Goal: Information Seeking & Learning: Learn about a topic

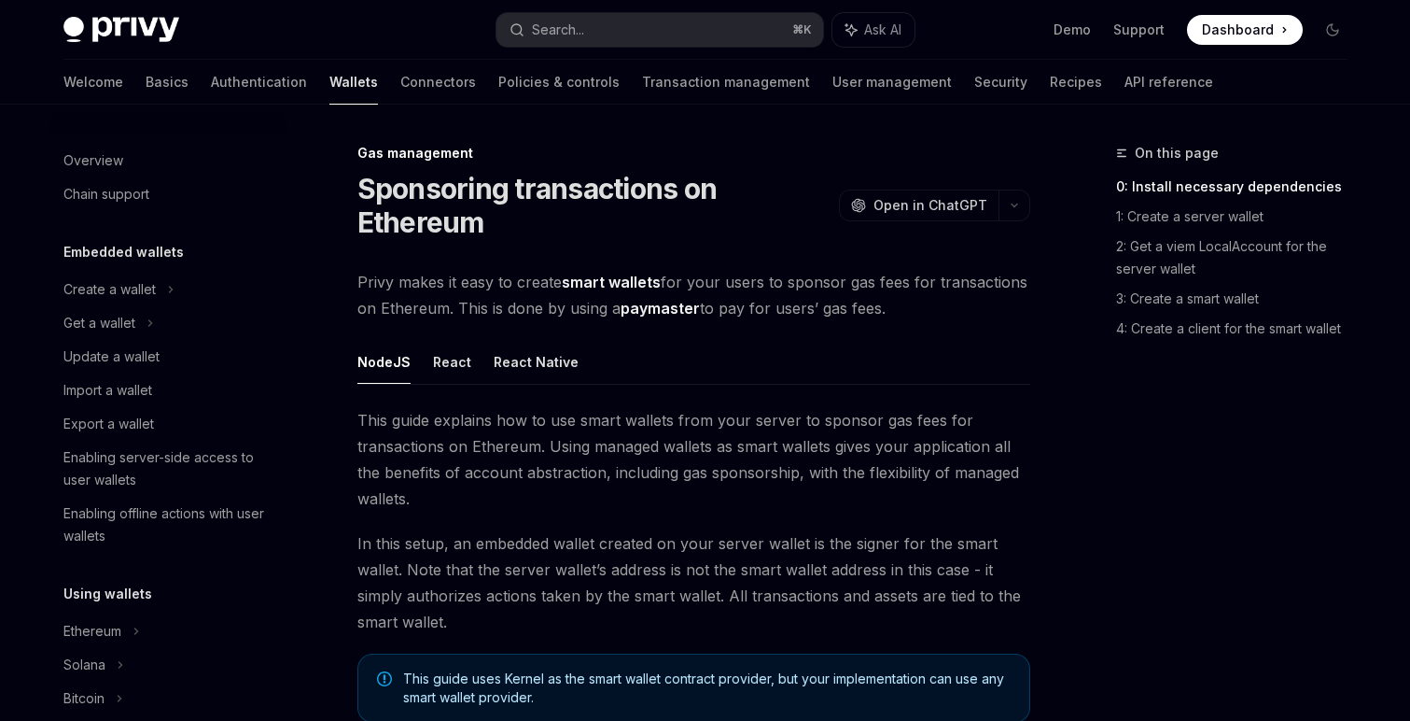
scroll to position [894, 0]
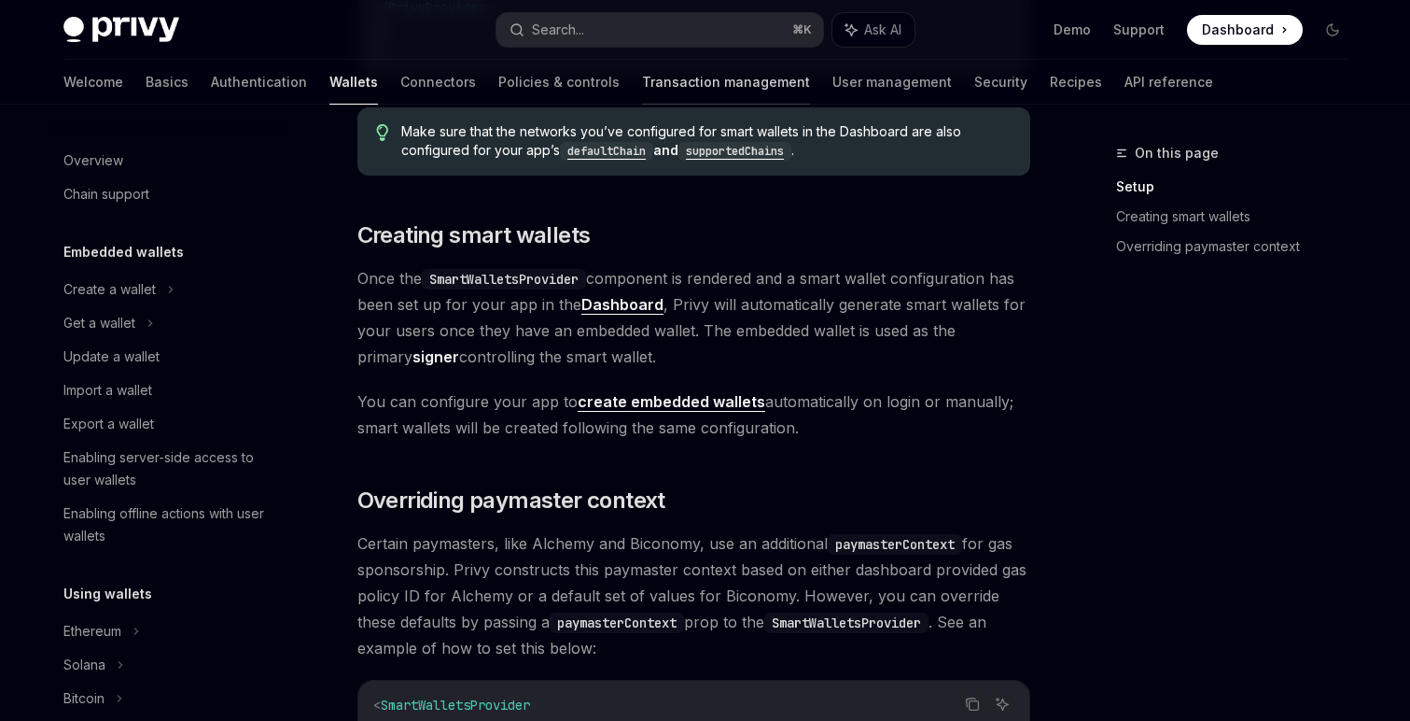
scroll to position [487, 0]
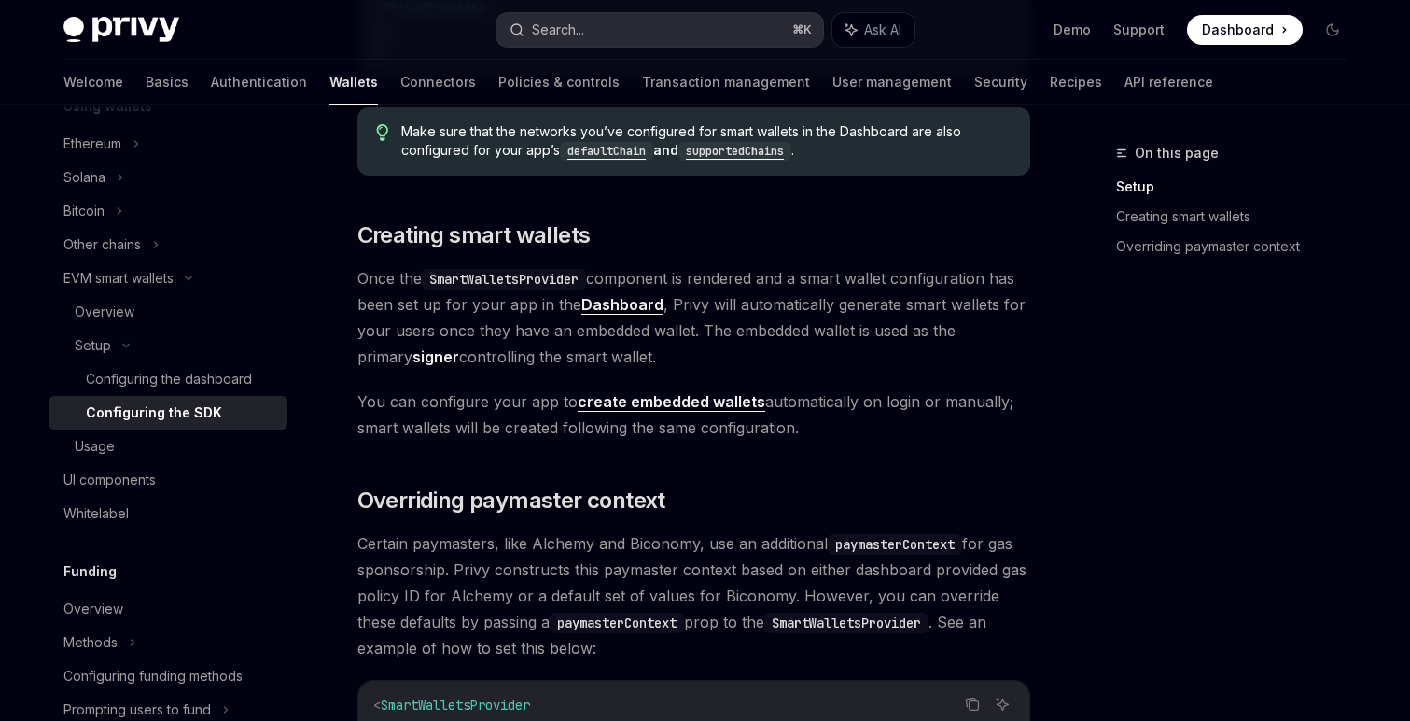
click at [609, 17] on button "Search... ⌘ K" at bounding box center [660, 30] width 327 height 34
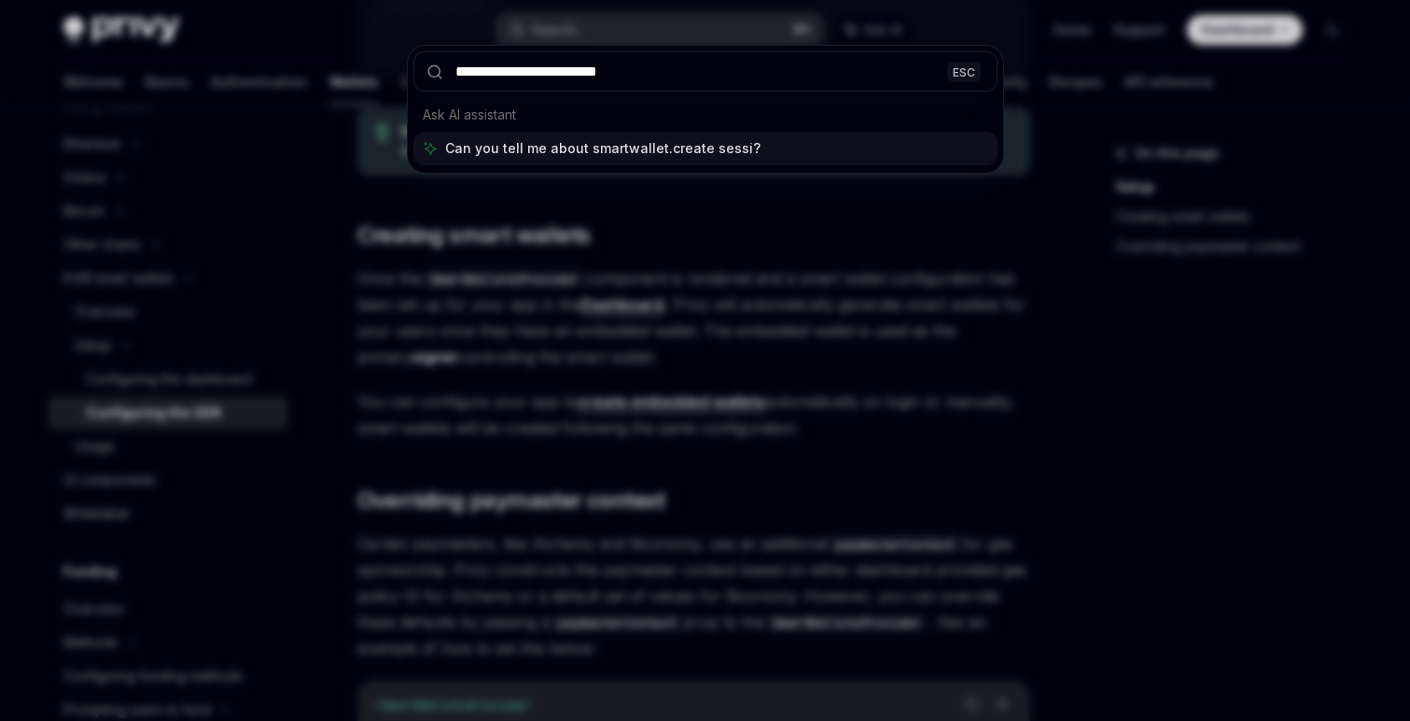
type input "**********"
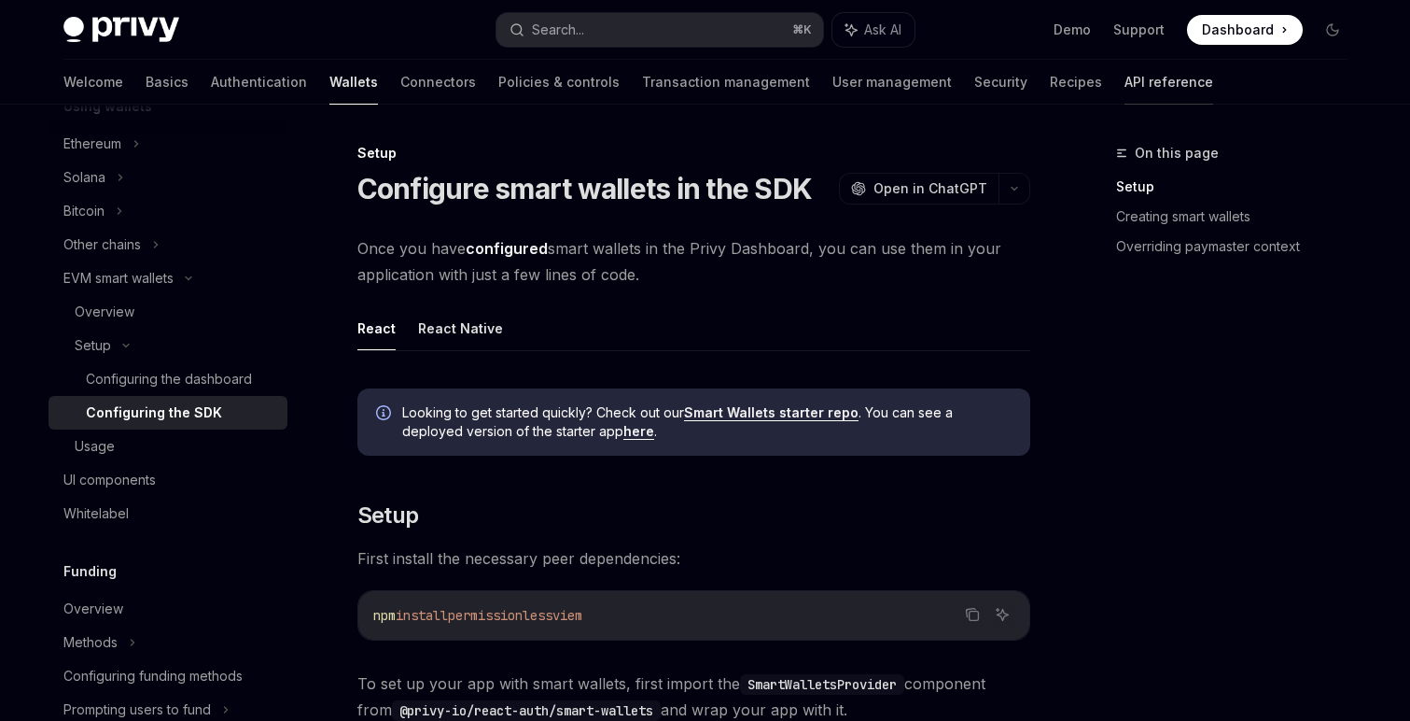
click at [1125, 89] on link "API reference" at bounding box center [1169, 82] width 89 height 45
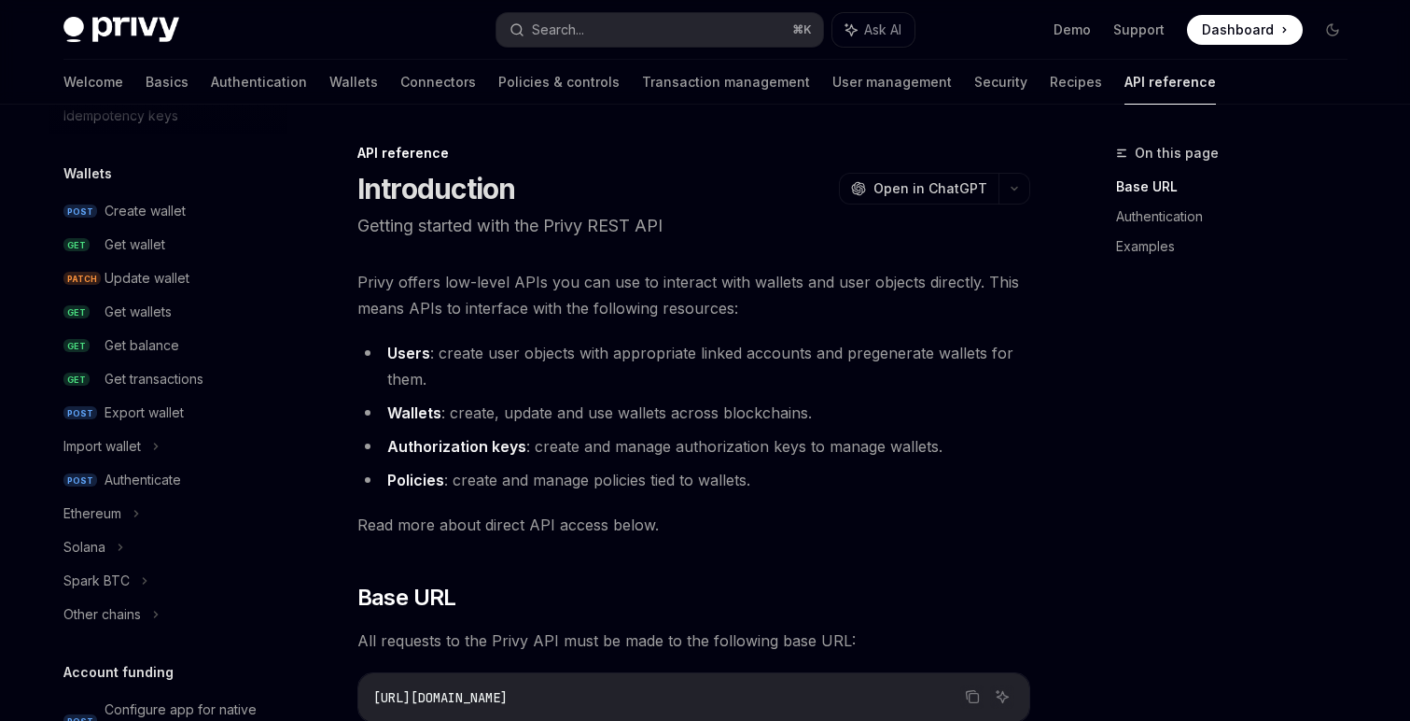
scroll to position [129, 0]
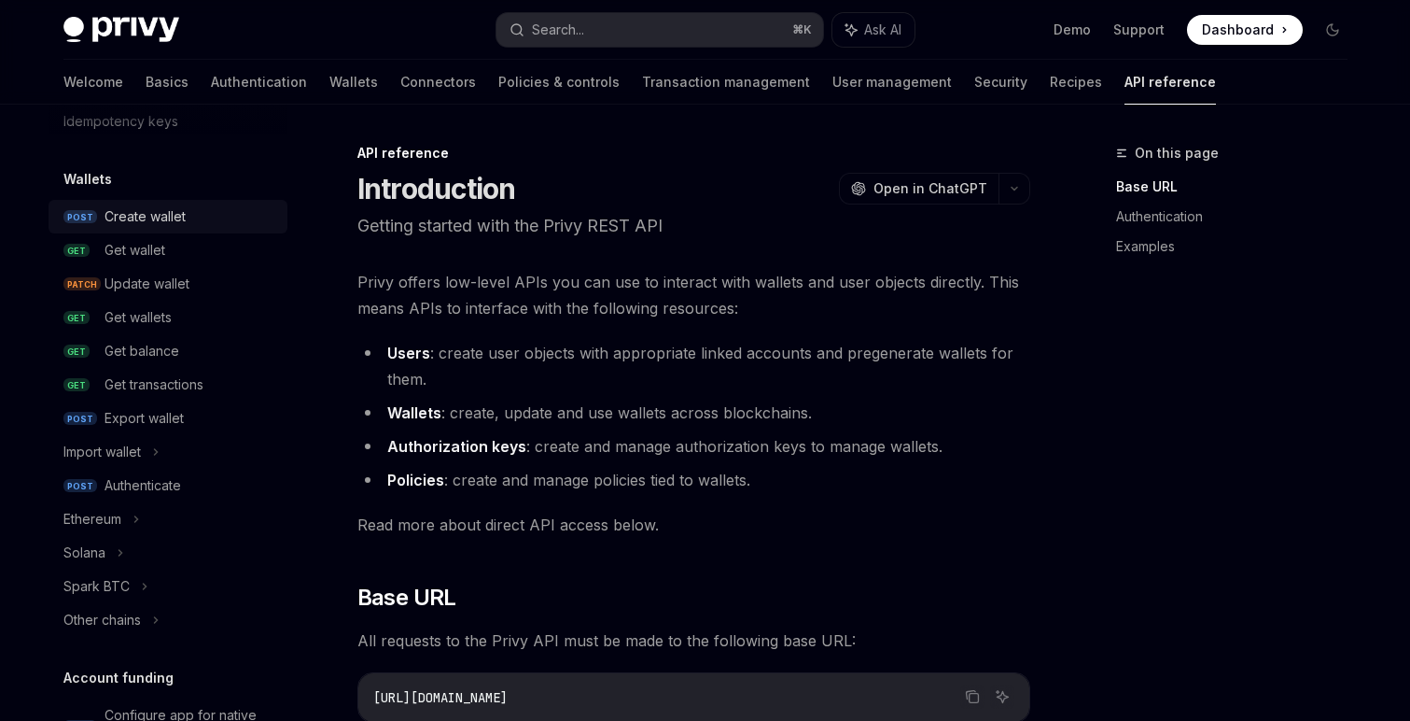
click at [146, 219] on div "Create wallet" at bounding box center [145, 216] width 81 height 22
type textarea "*"
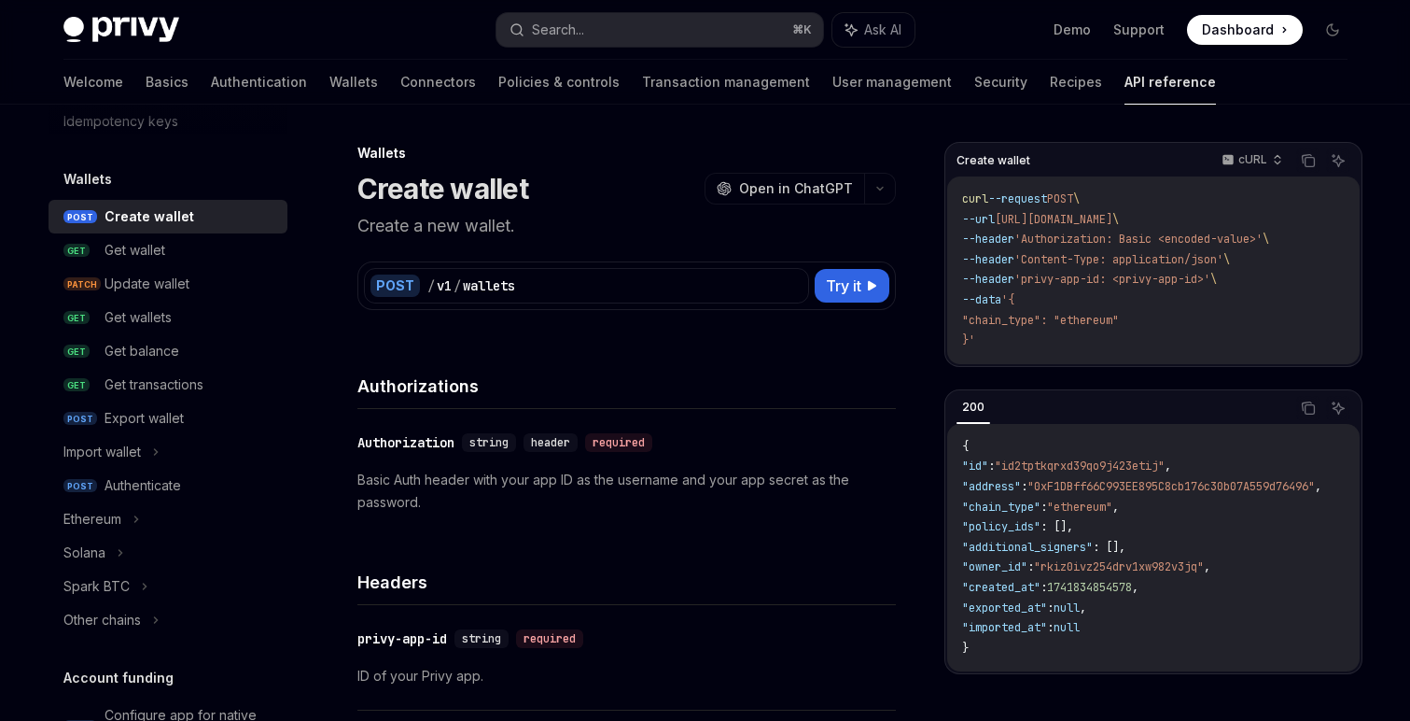
click at [633, 343] on div "Authorizations" at bounding box center [627, 374] width 539 height 69
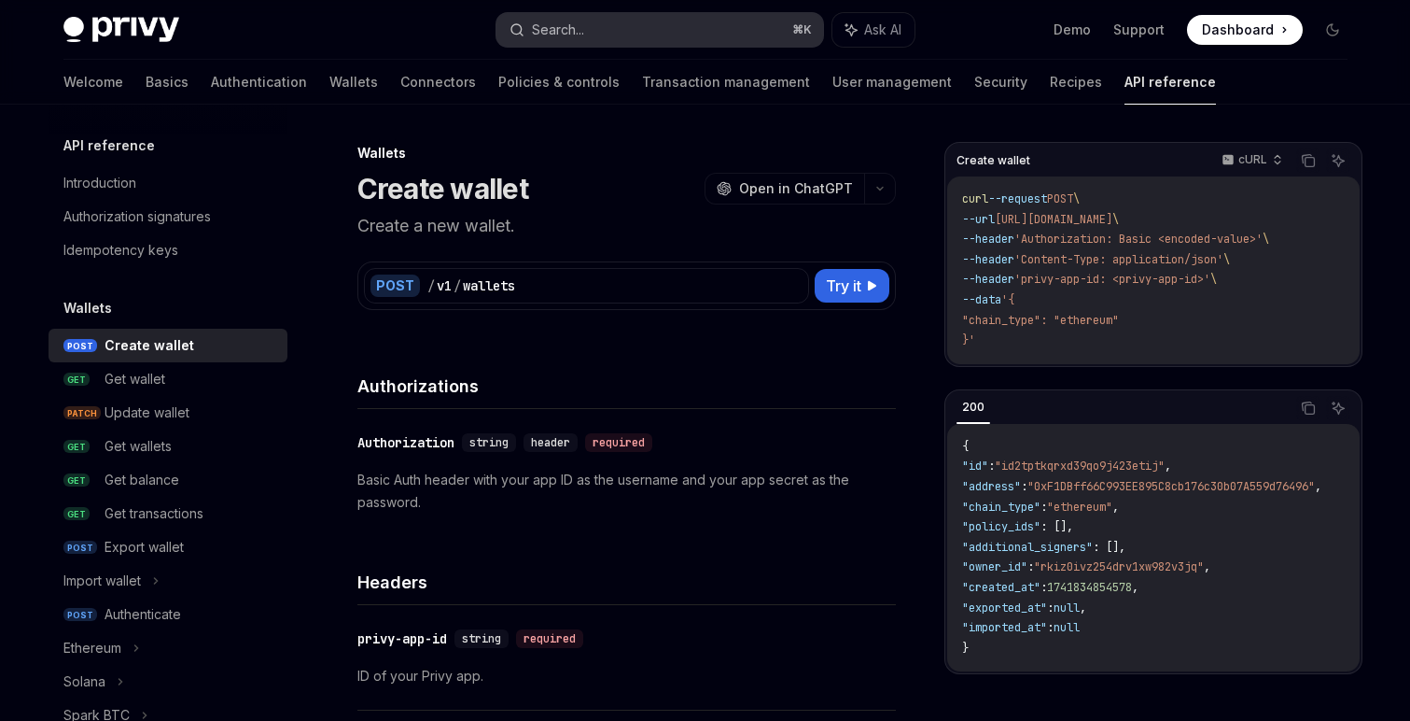
click at [597, 40] on button "Search... ⌘ K" at bounding box center [660, 30] width 327 height 34
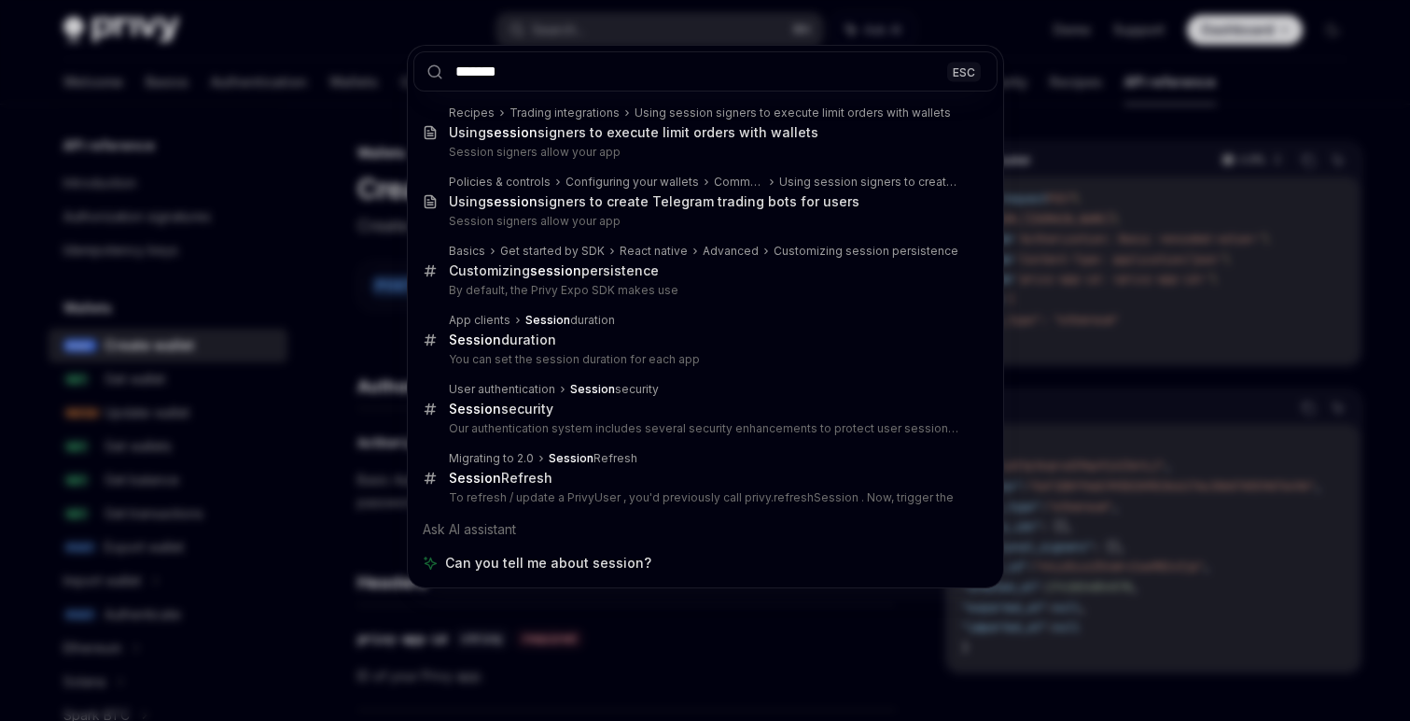
type input "*******"
click at [399, 34] on div "******* ESC Recipes Trading integrations Using session signers to execute limit…" at bounding box center [705, 360] width 1410 height 721
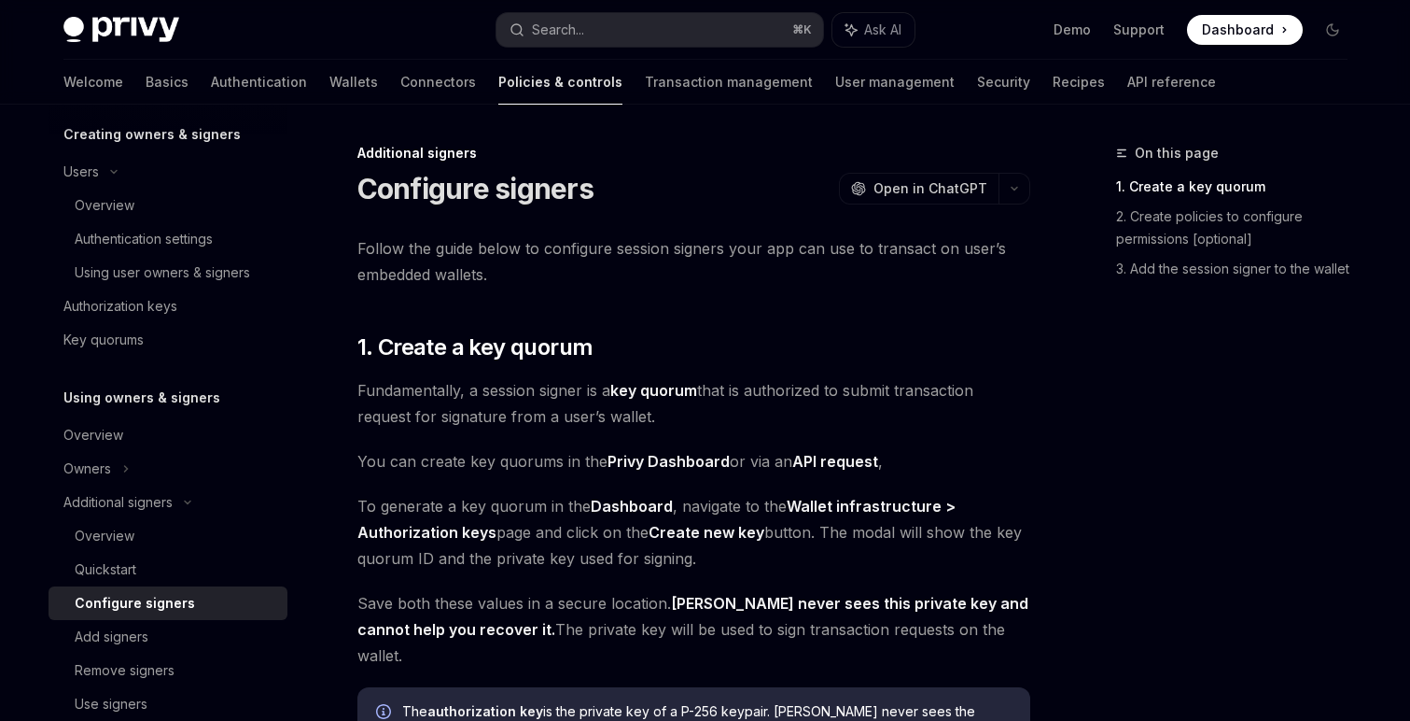
scroll to position [509, 0]
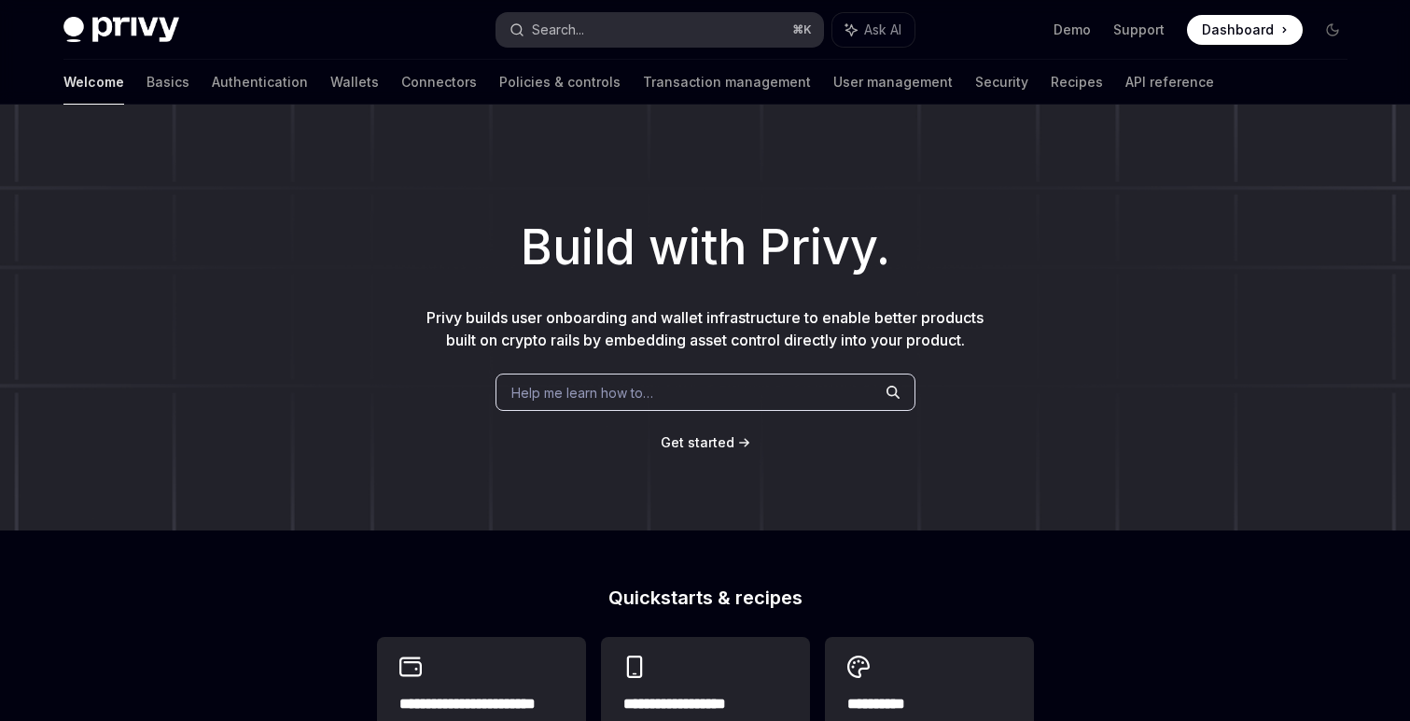
click at [590, 36] on button "Search... ⌘ K" at bounding box center [660, 30] width 327 height 34
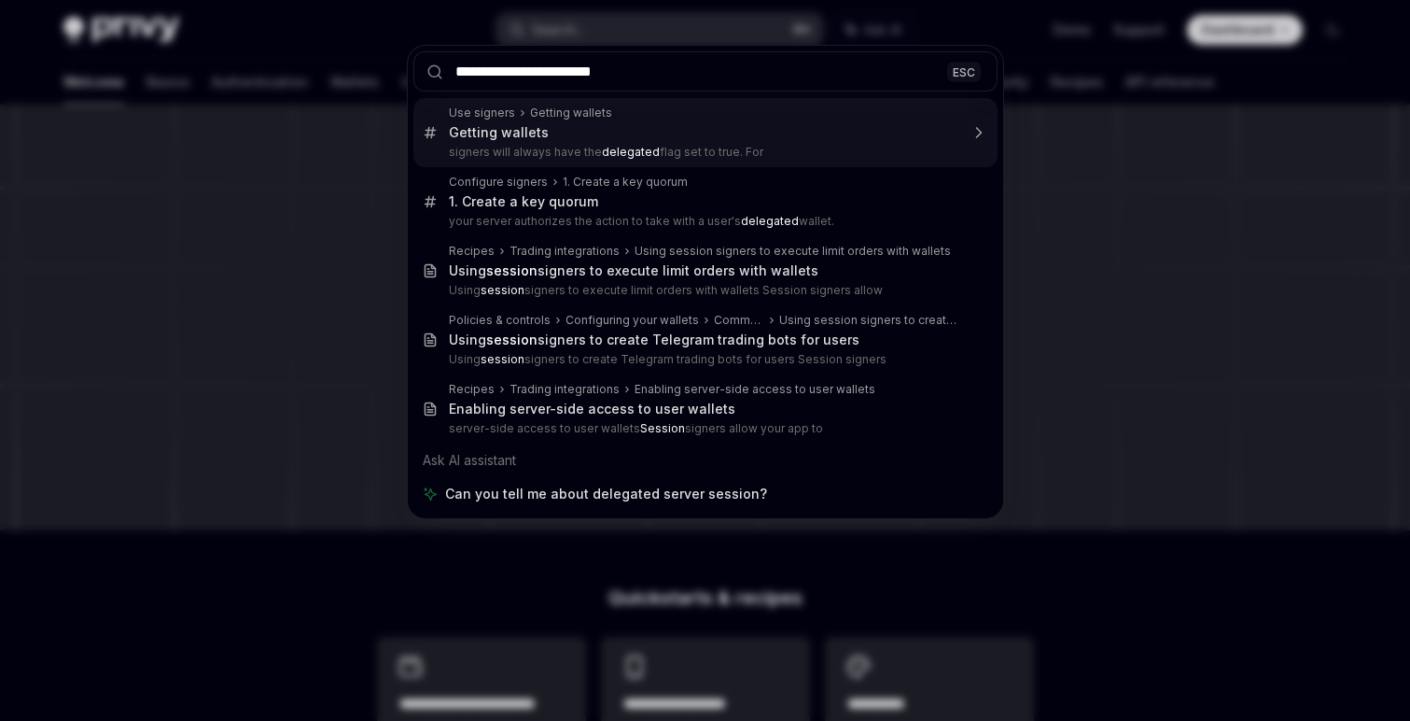
type input "**********"
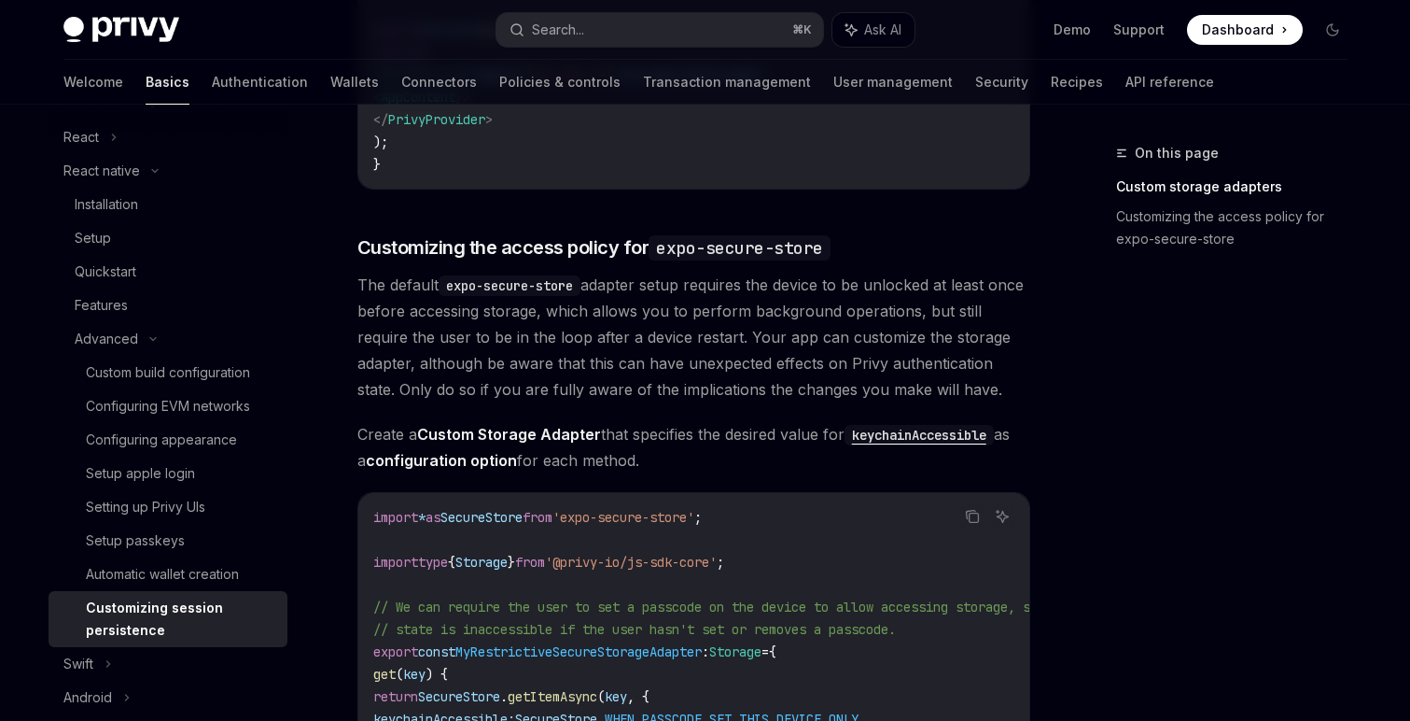
scroll to position [750, 0]
click at [186, 508] on div "Setting up Privy UIs" at bounding box center [145, 507] width 119 height 22
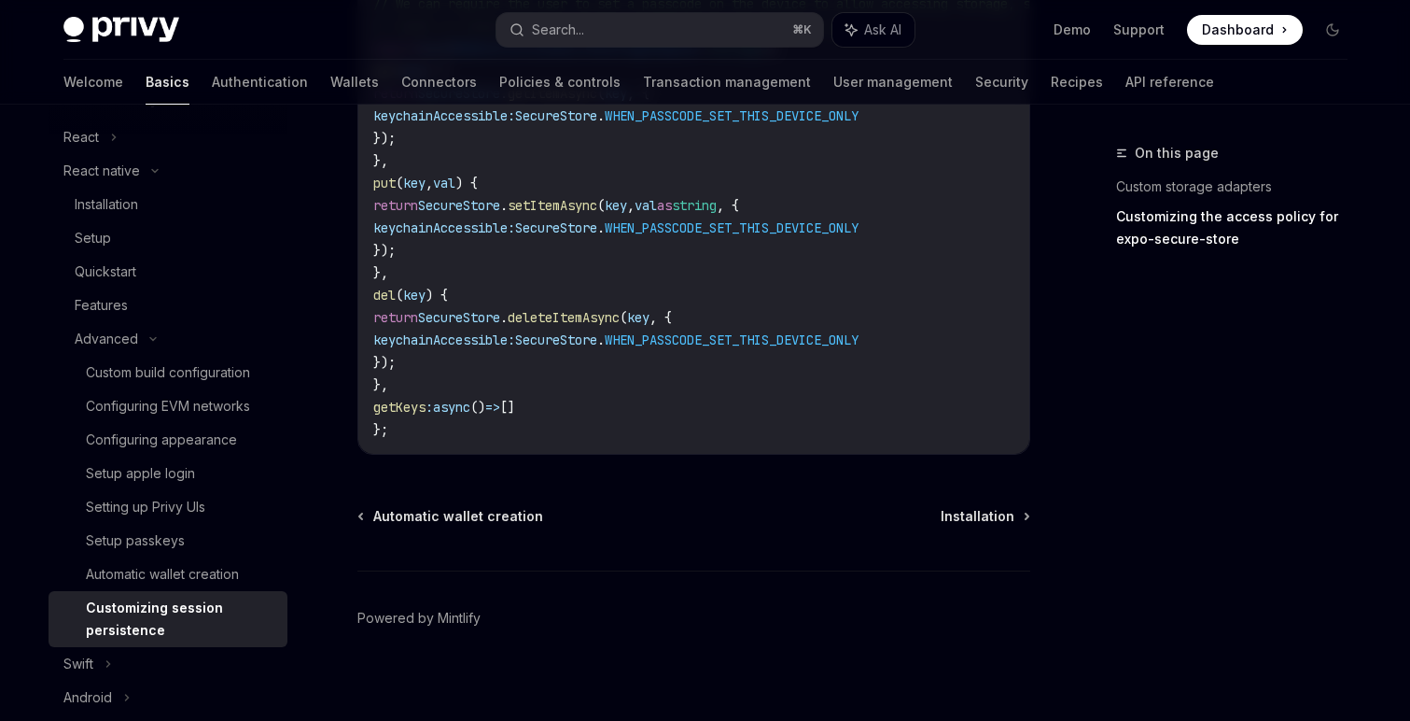
scroll to position [1371, 0]
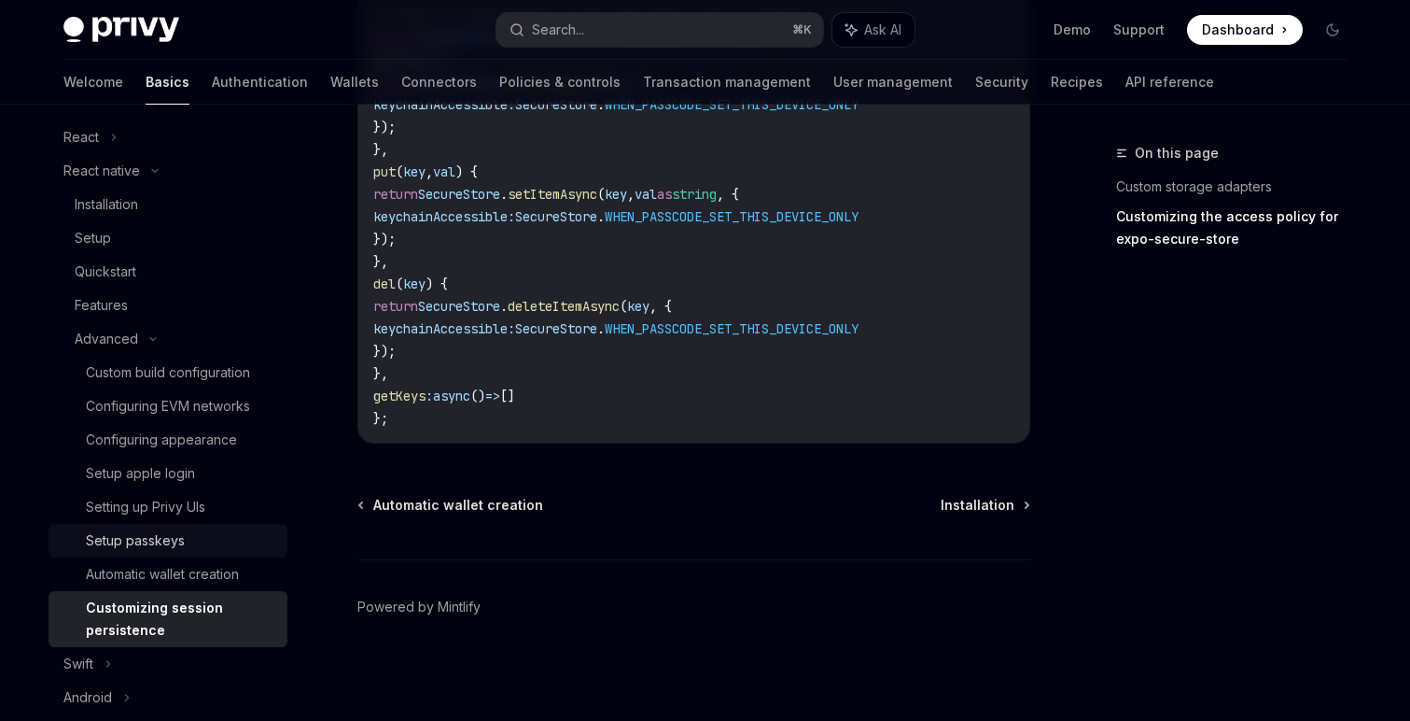
click at [141, 542] on div "Setup passkeys" at bounding box center [135, 540] width 99 height 22
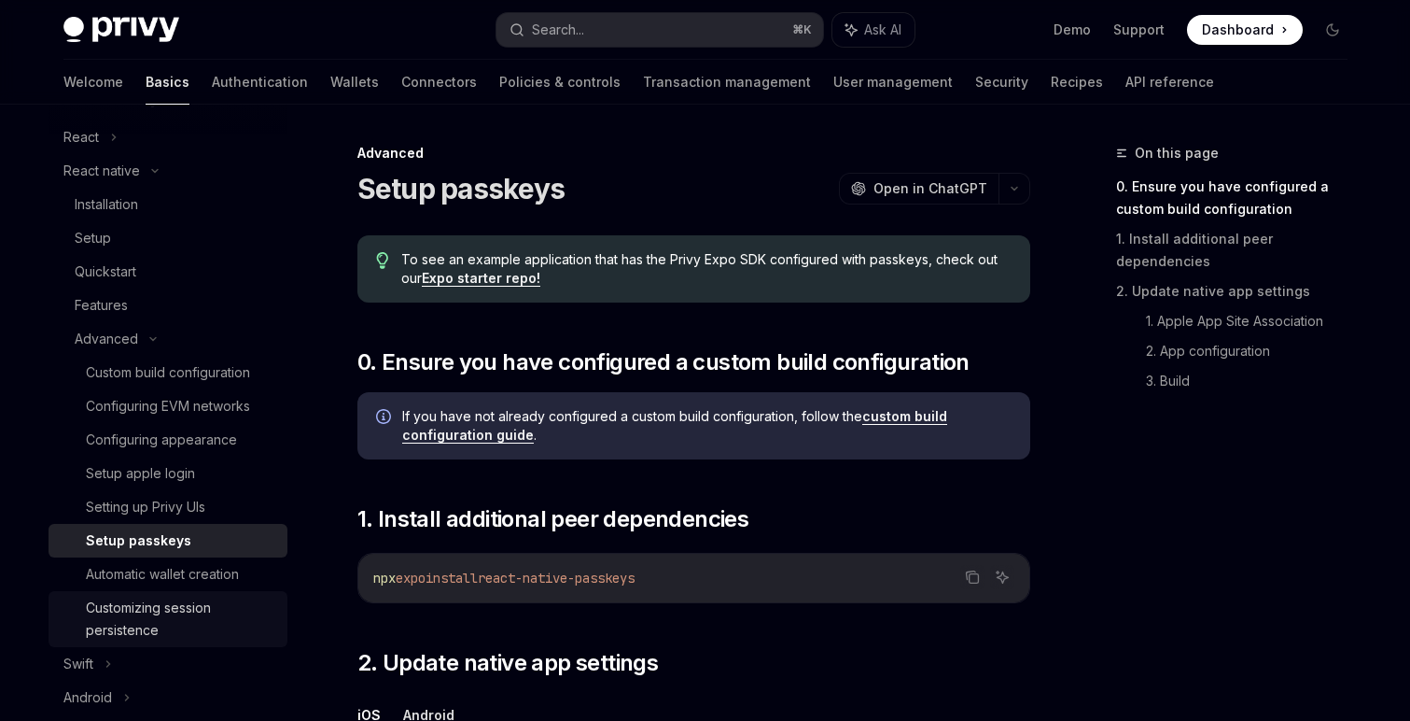
click at [144, 615] on div "Customizing session persistence" at bounding box center [181, 618] width 190 height 45
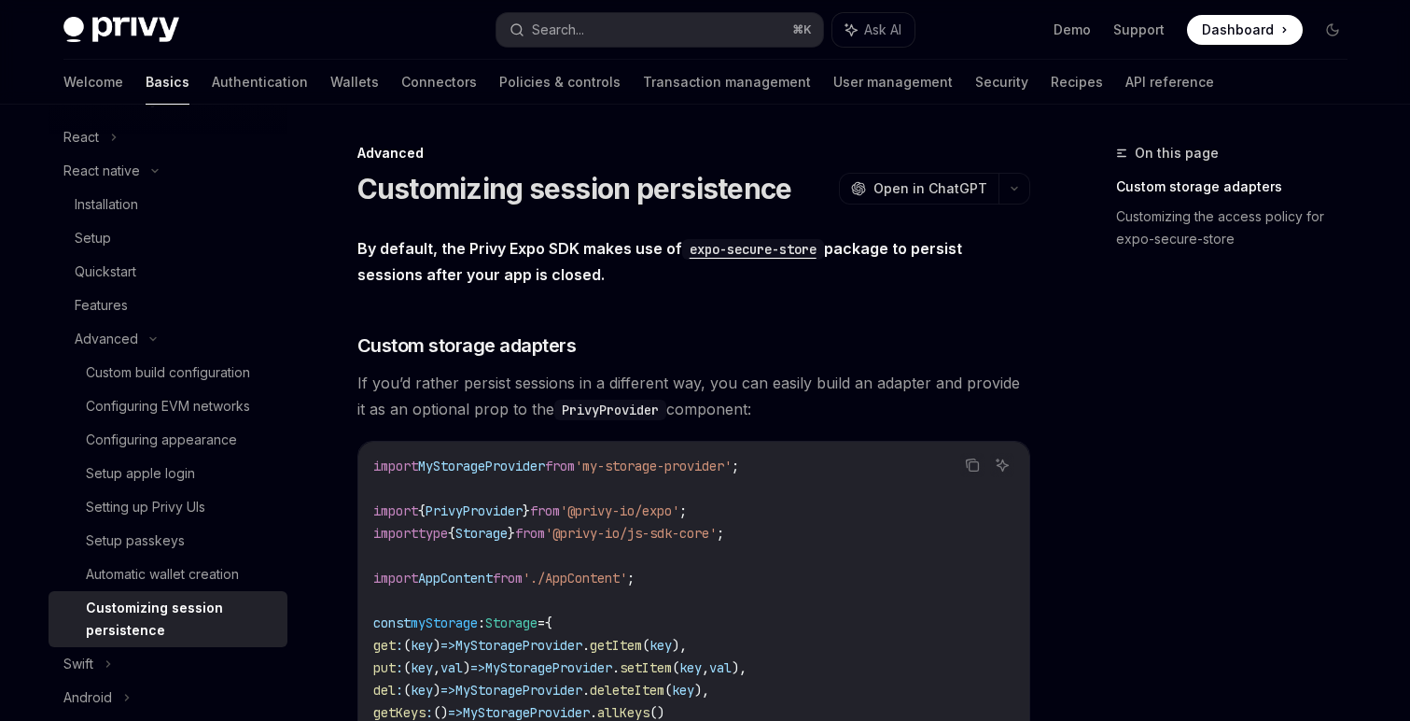
click at [758, 256] on code "expo-secure-store" at bounding box center [753, 249] width 142 height 21
click at [132, 344] on div "Advanced" at bounding box center [106, 339] width 63 height 22
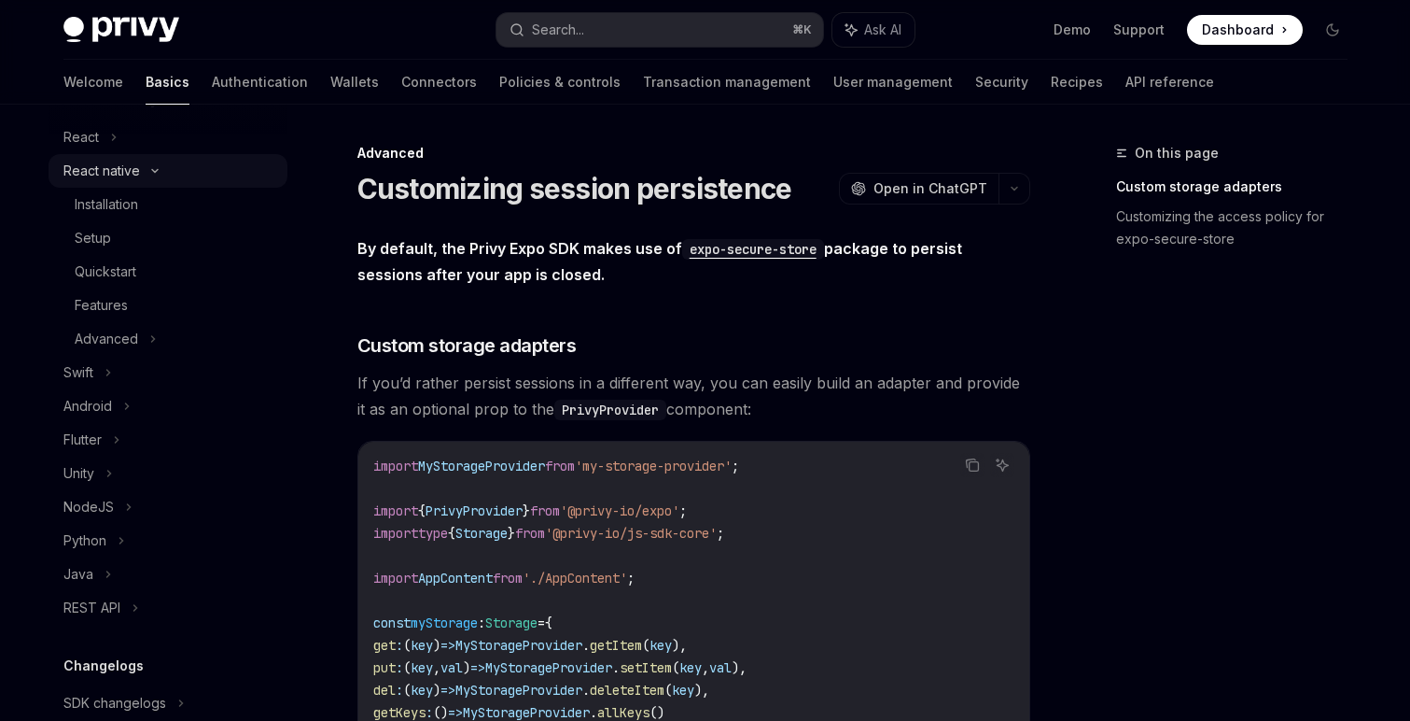
click at [132, 172] on div "React native" at bounding box center [101, 171] width 77 height 22
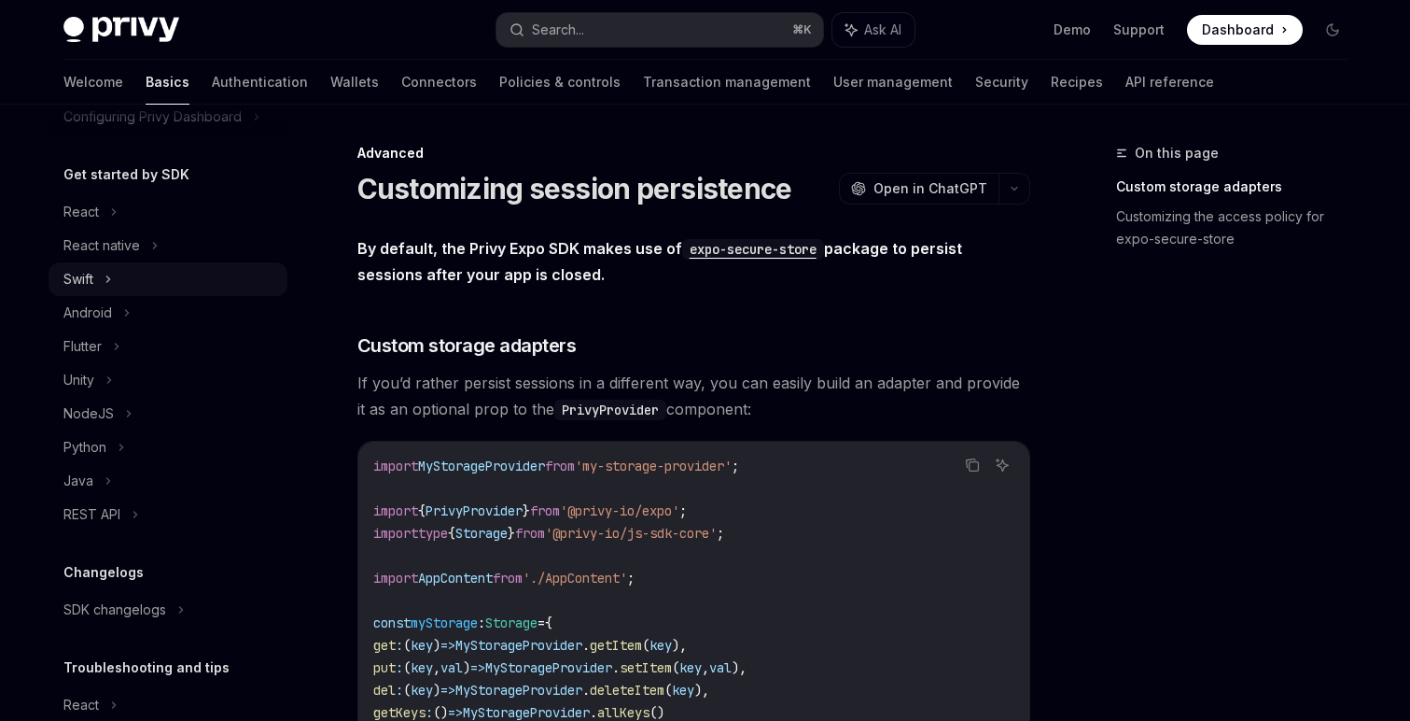
scroll to position [147, 0]
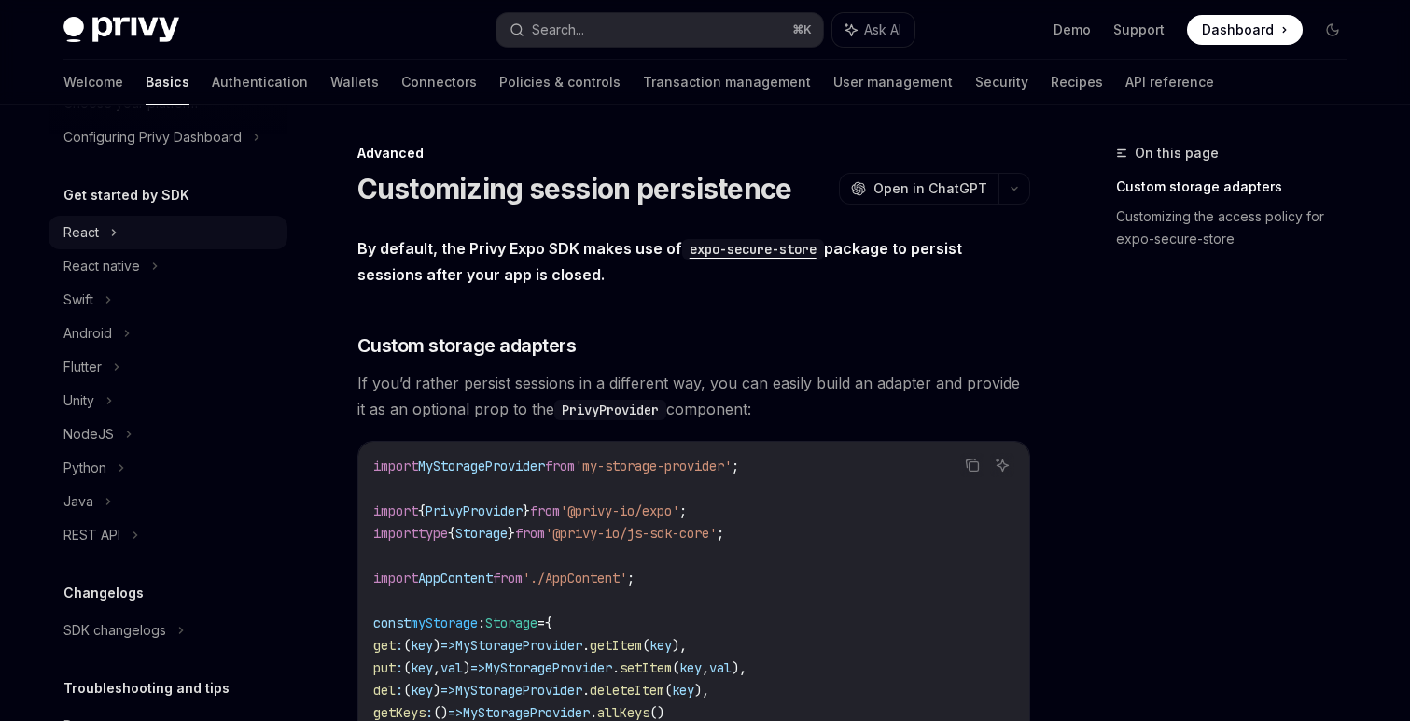
click at [105, 225] on div "React" at bounding box center [168, 233] width 239 height 34
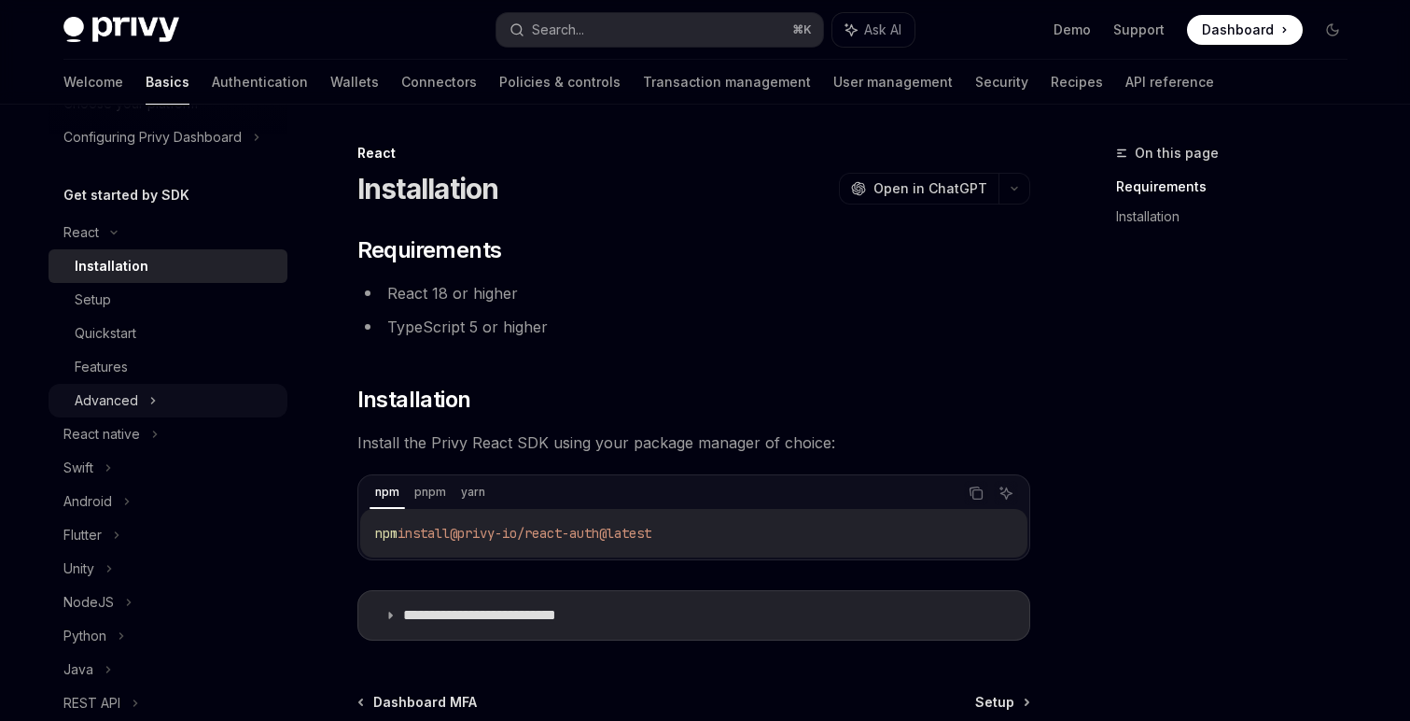
click at [129, 398] on div "Advanced" at bounding box center [106, 400] width 63 height 22
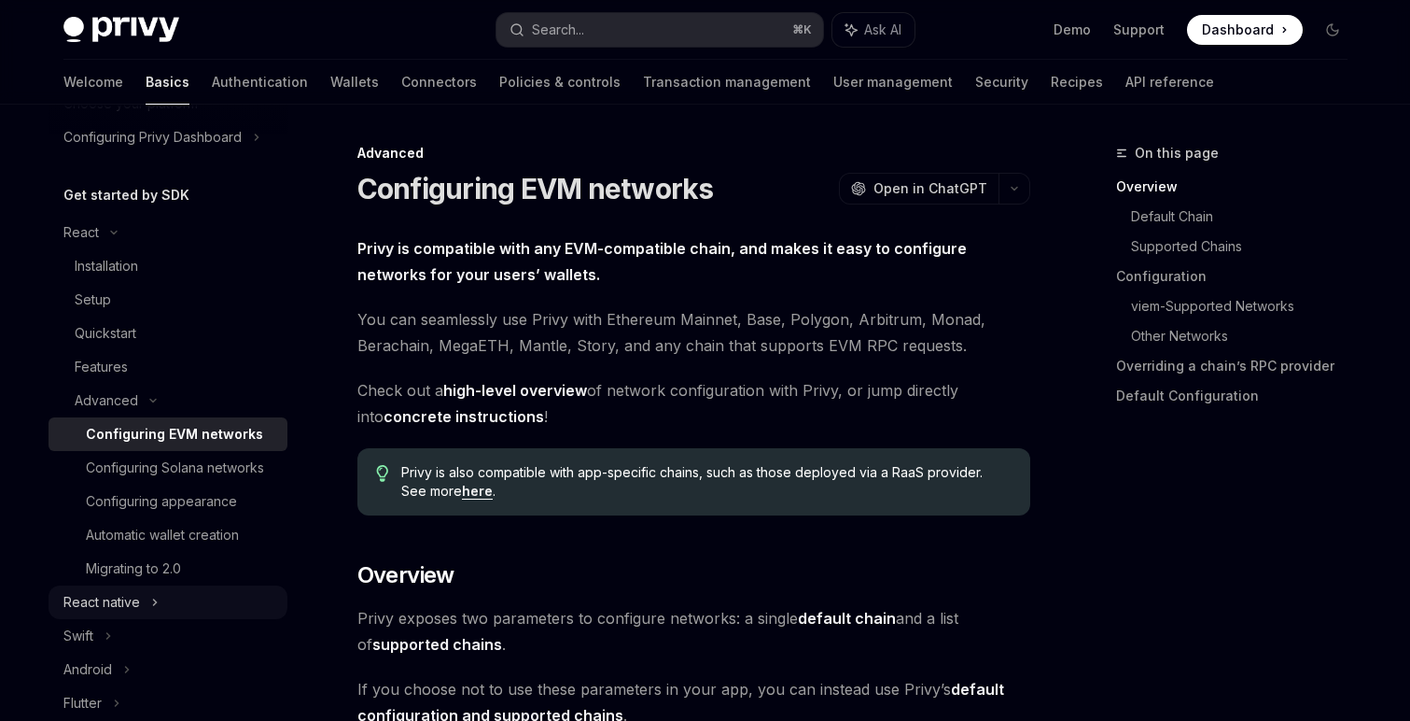
click at [122, 599] on div "React native" at bounding box center [101, 602] width 77 height 22
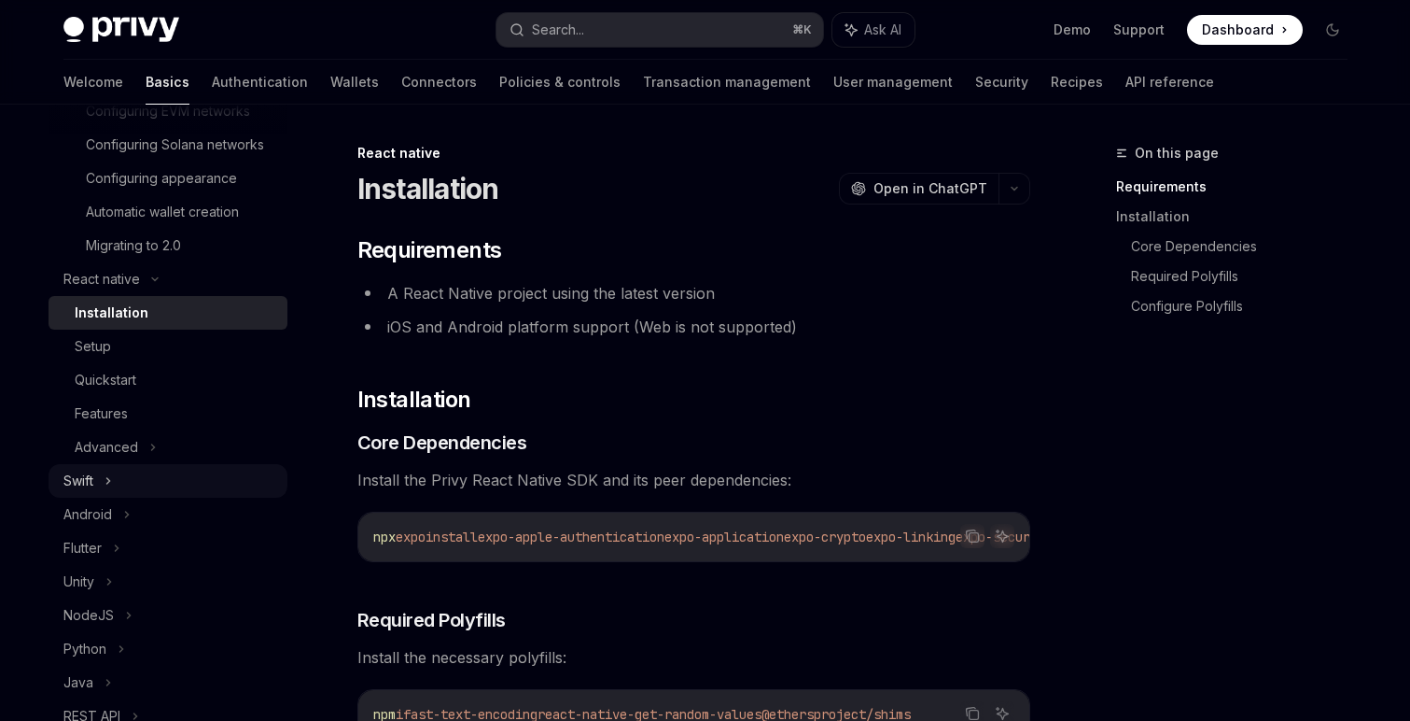
scroll to position [470, 0]
click at [122, 438] on div "Advanced" at bounding box center [106, 446] width 63 height 22
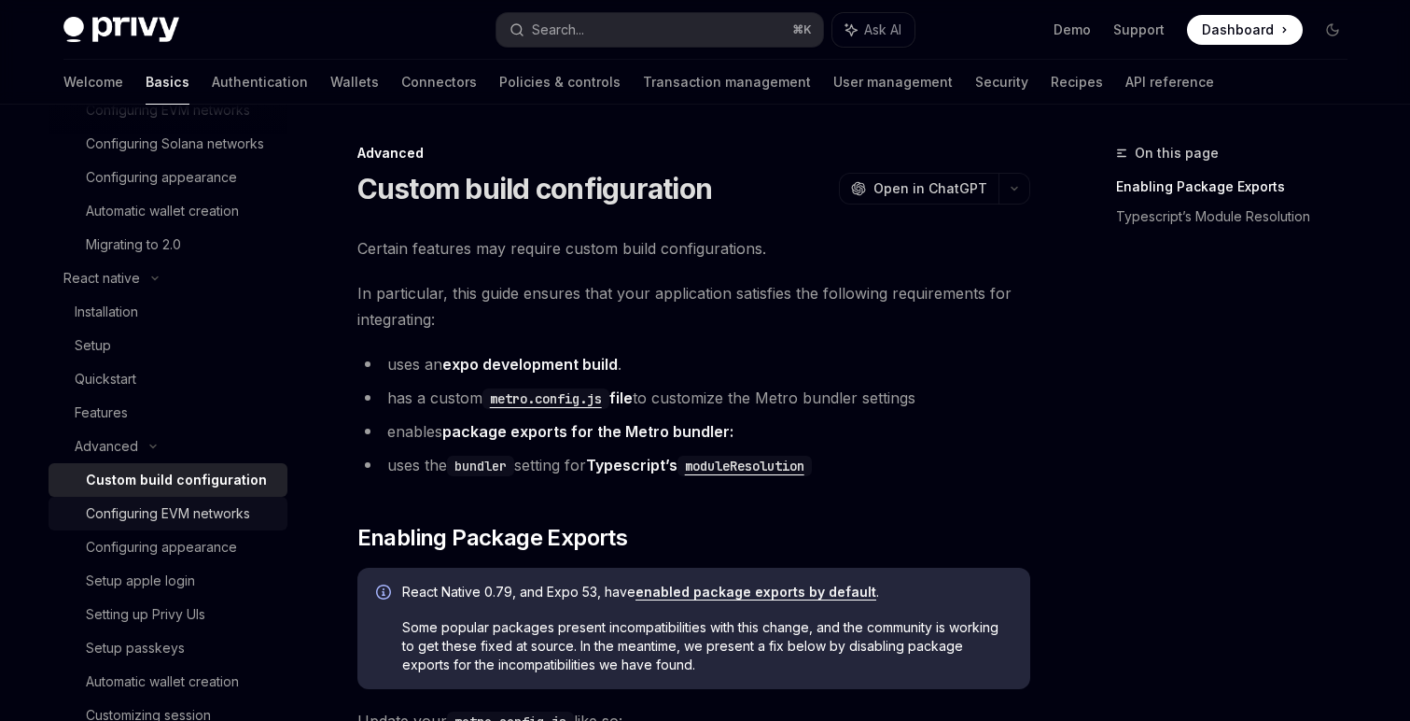
click at [233, 515] on div "Configuring EVM networks" at bounding box center [168, 513] width 164 height 22
type textarea "*"
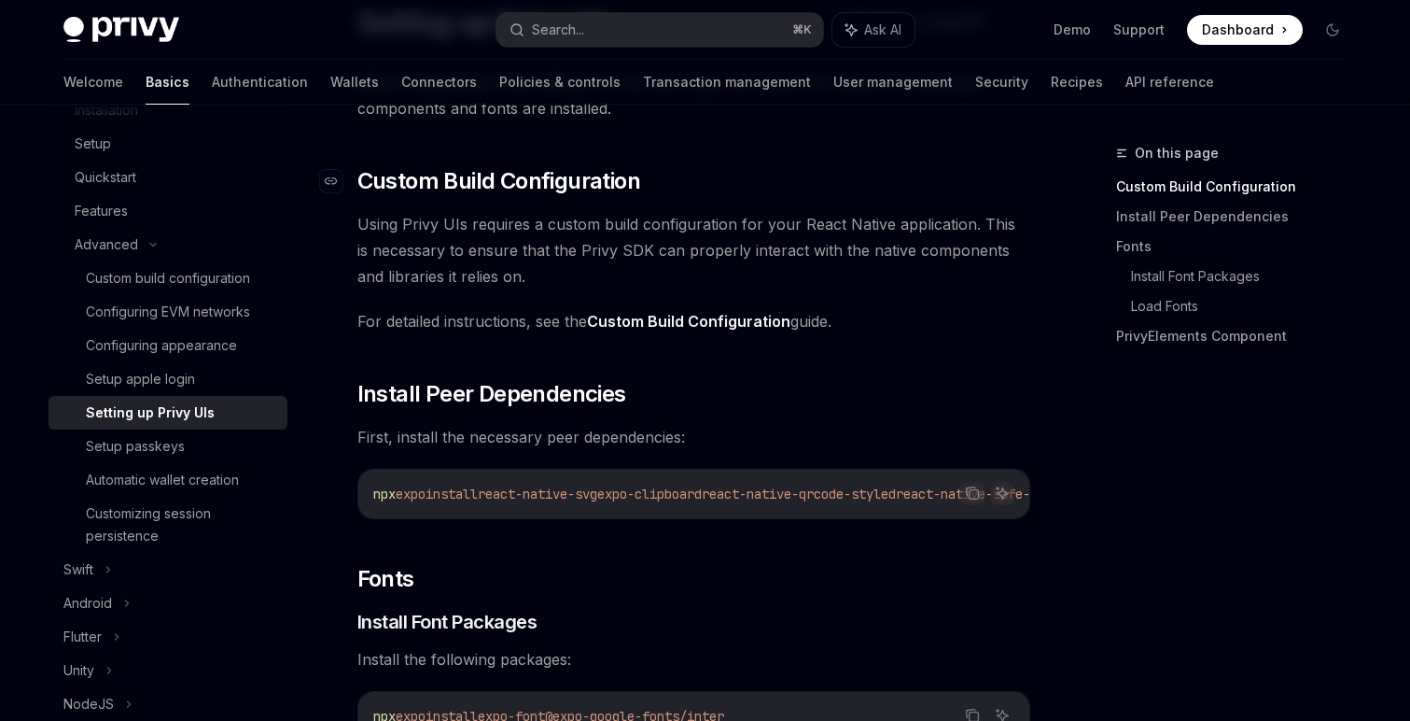
scroll to position [435, 0]
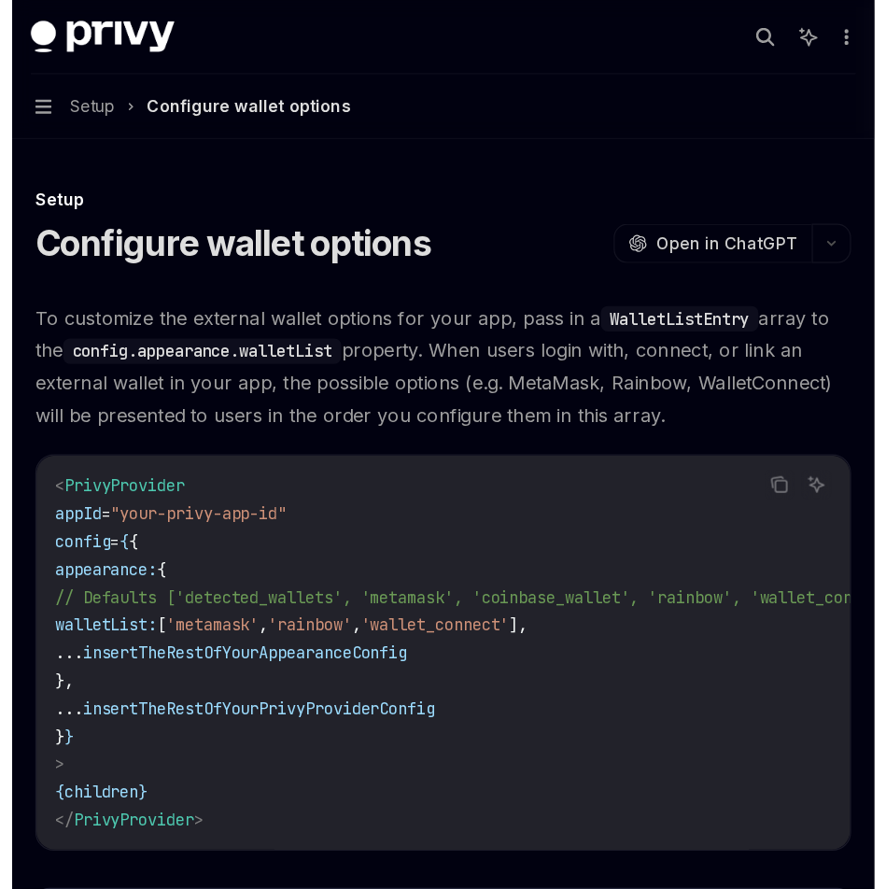
scroll to position [22, 0]
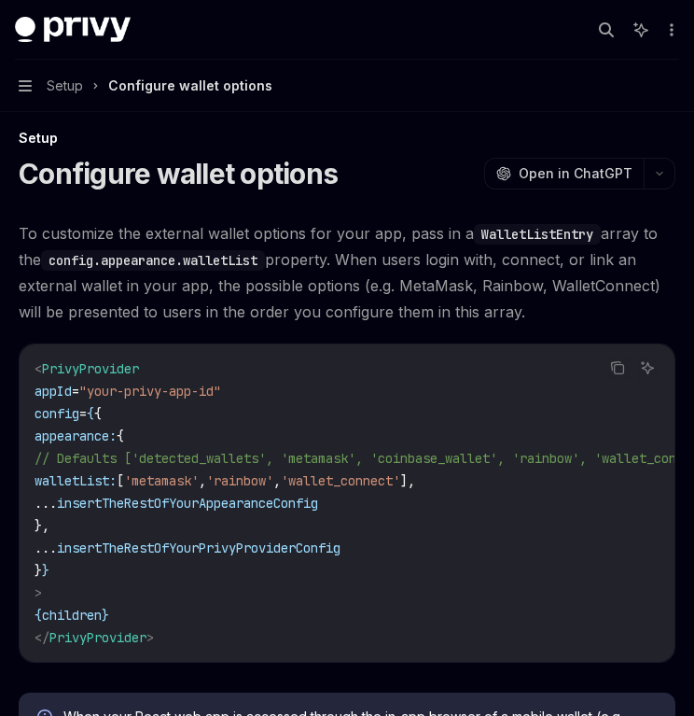
type textarea "*"
